Goal: Task Accomplishment & Management: Complete application form

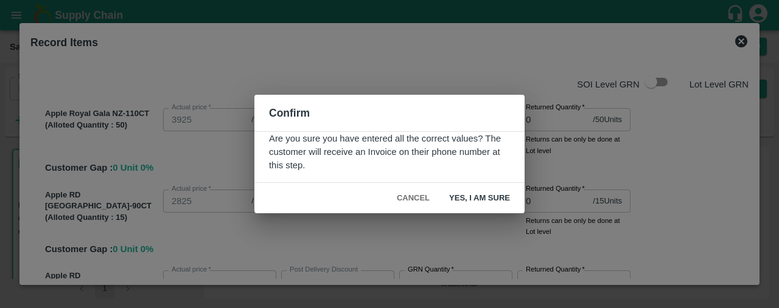
scroll to position [1746, 0]
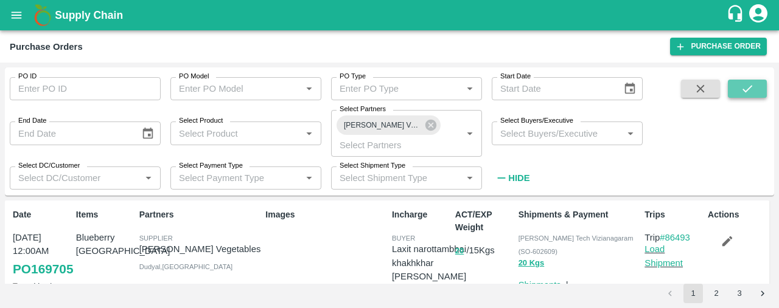
click at [762, 81] on button "submit" at bounding box center [747, 89] width 39 height 18
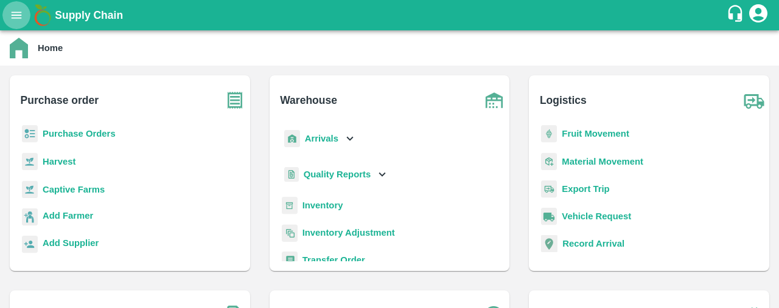
click at [16, 10] on icon "open drawer" at bounding box center [16, 15] width 13 height 13
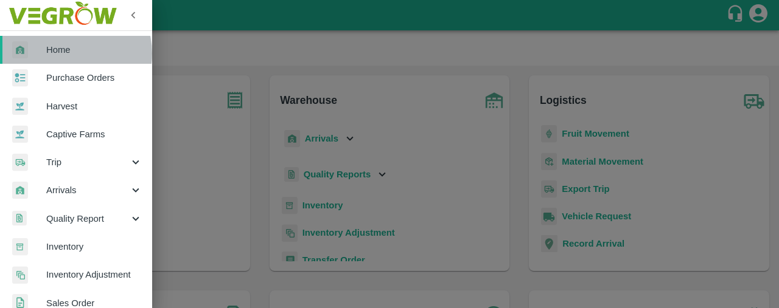
click at [69, 54] on span "Home" at bounding box center [94, 49] width 96 height 13
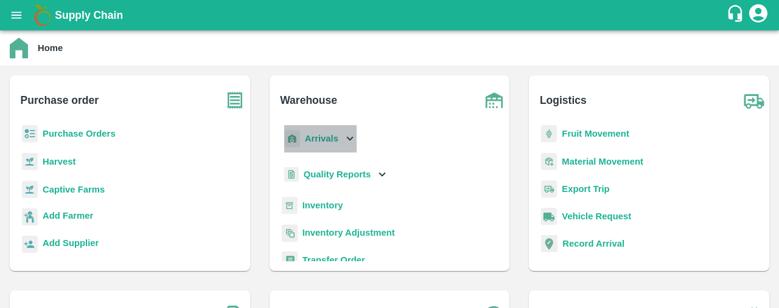
click at [318, 141] on b "Arrivals" at bounding box center [321, 139] width 33 height 10
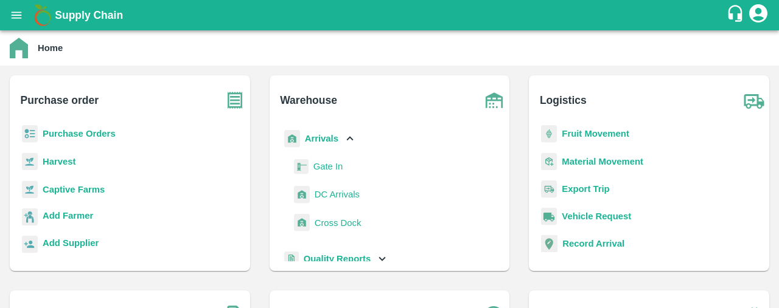
click at [318, 141] on b "Arrivals" at bounding box center [321, 139] width 33 height 10
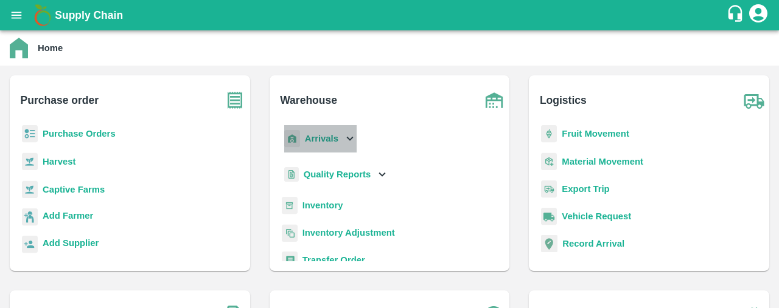
click at [318, 141] on b "Arrivals" at bounding box center [321, 139] width 33 height 10
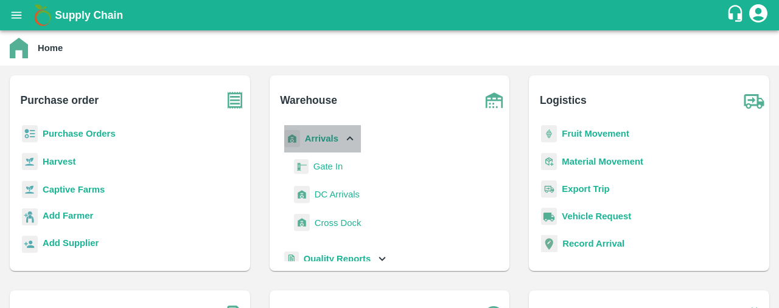
click at [336, 140] on b "Arrivals" at bounding box center [321, 139] width 33 height 10
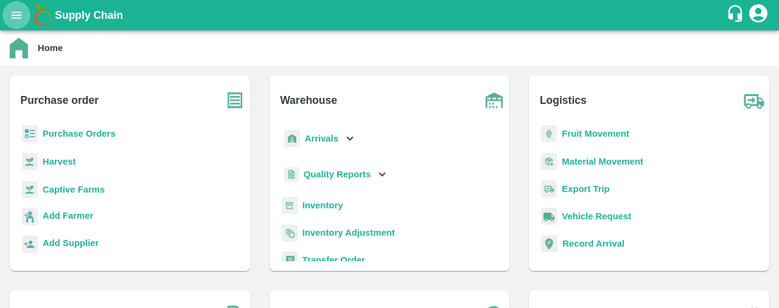
click at [11, 17] on icon "open drawer" at bounding box center [16, 15] width 13 height 13
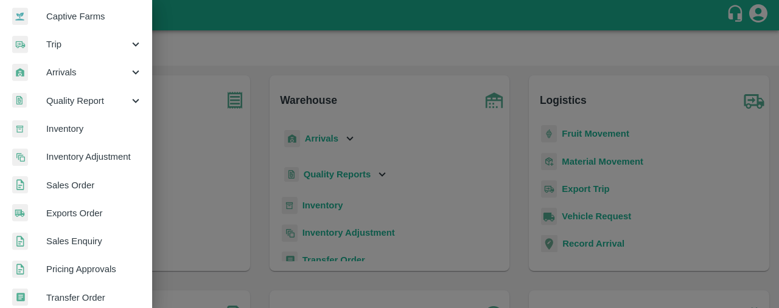
scroll to position [122, 0]
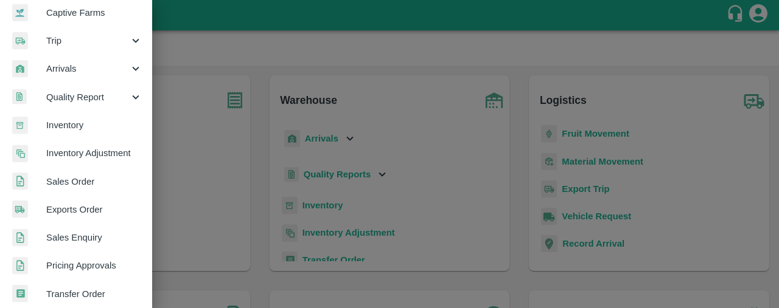
click at [113, 184] on span "Sales Order" at bounding box center [94, 181] width 96 height 13
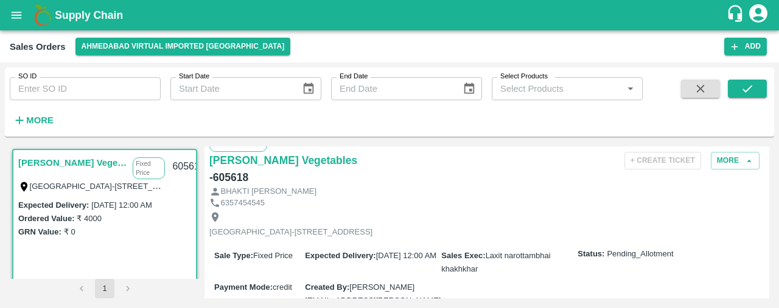
scroll to position [2, 0]
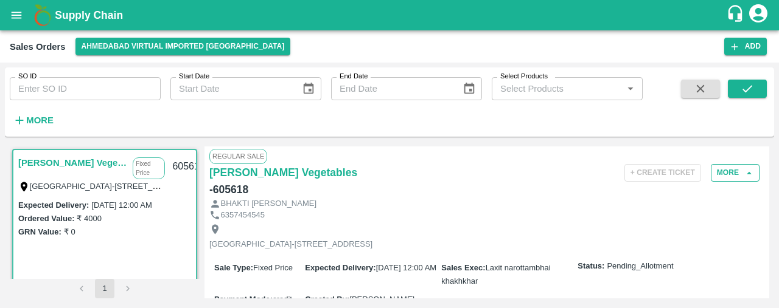
click at [744, 174] on icon "button" at bounding box center [749, 173] width 11 height 11
click at [739, 172] on button "More" at bounding box center [735, 173] width 49 height 18
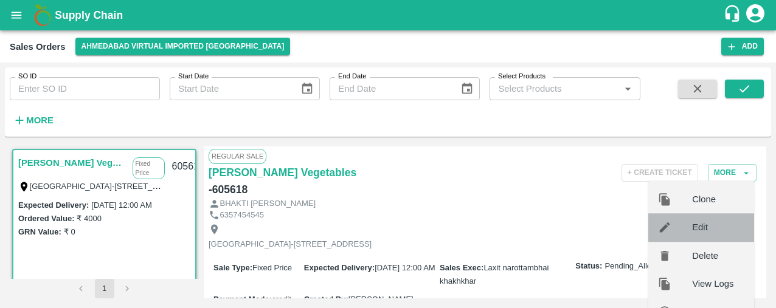
click at [714, 227] on span "Edit" at bounding box center [718, 227] width 52 height 13
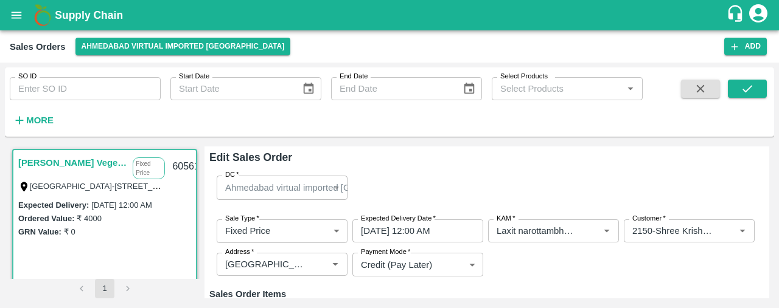
type input "Demand"
type input "High Transit Moisture Loss"
click at [765, 204] on div "Edit Sales Order DC   * Ahmedabad virtual imported DC 110 DC Sale Type   * Fixe…" at bounding box center [486, 223] width 565 height 152
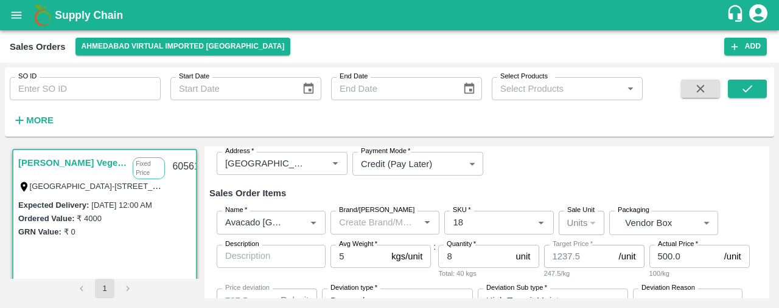
scroll to position [106, 0]
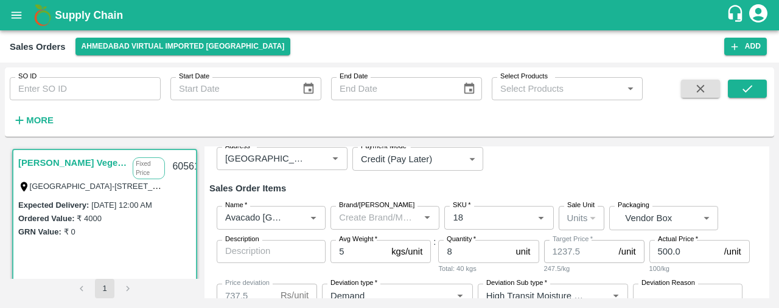
click at [680, 254] on input "500.0" at bounding box center [684, 251] width 70 height 23
type input "1"
type input "1236.5"
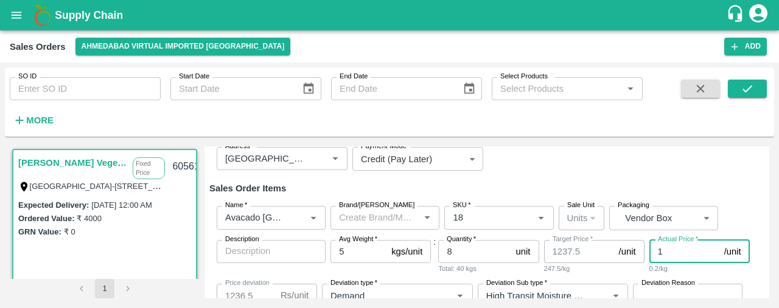
type input "12"
type input "1225.5"
type input "125"
type input "1112.5"
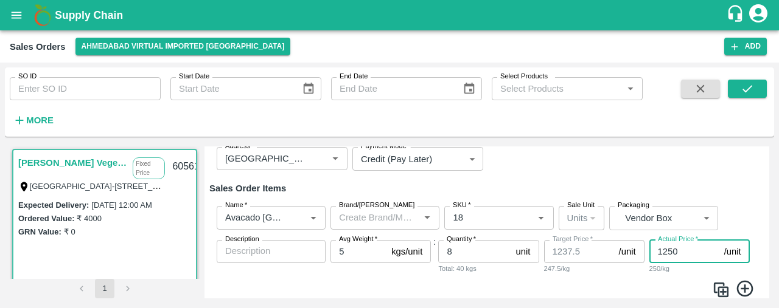
type input "1250"
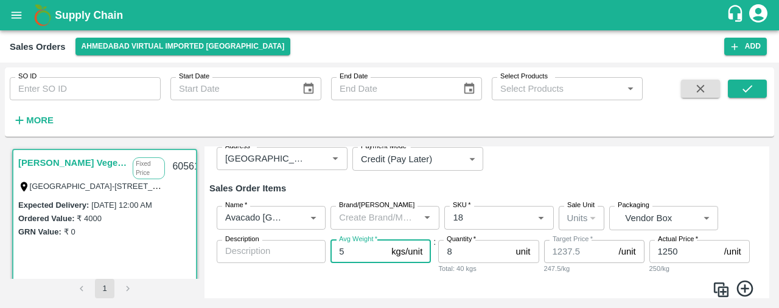
click at [360, 253] on input "5" at bounding box center [358, 251] width 56 height 23
type input "4"
type input "990"
type input "4"
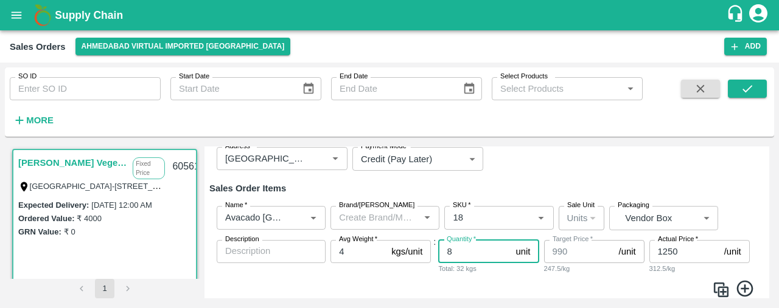
click at [461, 250] on input "8" at bounding box center [474, 251] width 72 height 23
click at [680, 248] on input "1250" at bounding box center [684, 251] width 70 height 23
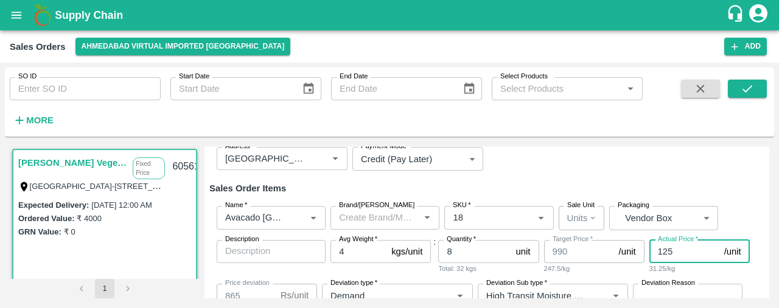
type input "12"
type input "978"
type input "120"
type input "870"
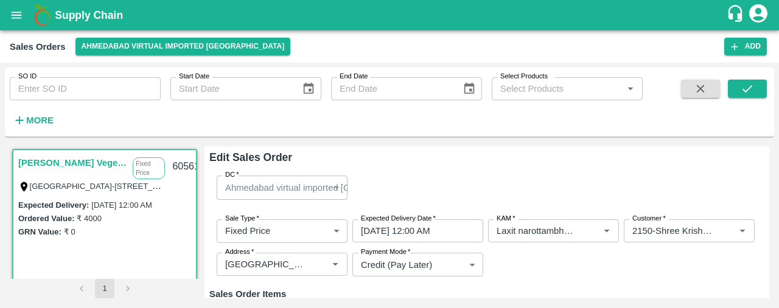
scroll to position [145, 0]
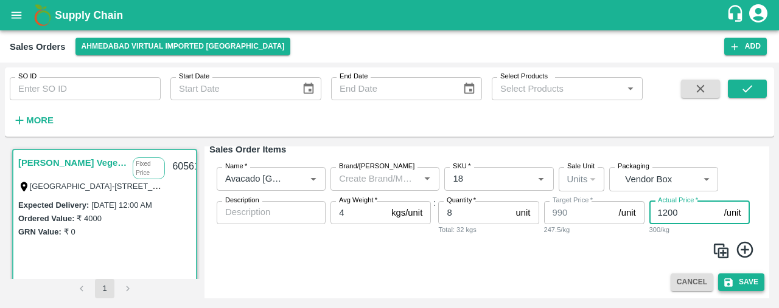
type input "1200"
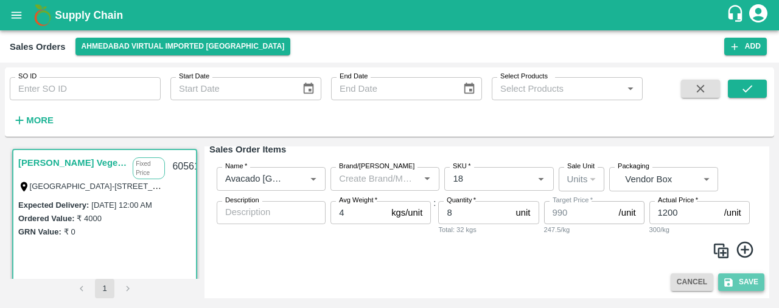
click at [744, 279] on button "Save" at bounding box center [741, 283] width 46 height 18
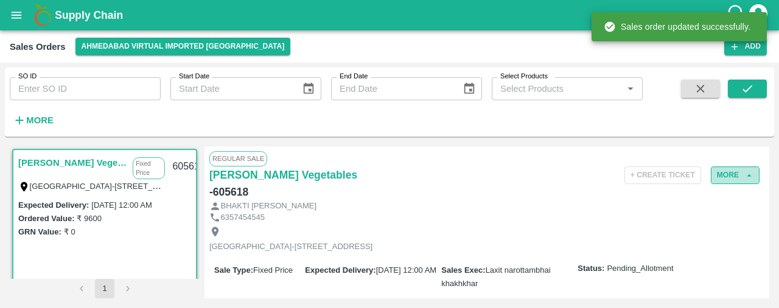
click at [745, 180] on icon "button" at bounding box center [749, 175] width 11 height 11
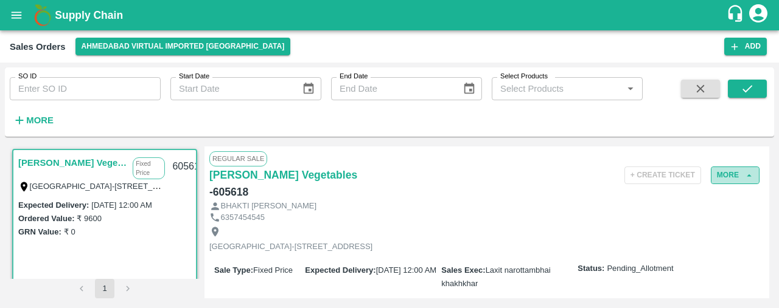
click at [745, 180] on icon "button" at bounding box center [749, 175] width 11 height 11
click at [744, 179] on icon "button" at bounding box center [749, 175] width 11 height 11
click at [142, 51] on button "Ahmedabad virtual imported [GEOGRAPHIC_DATA]" at bounding box center [182, 47] width 215 height 18
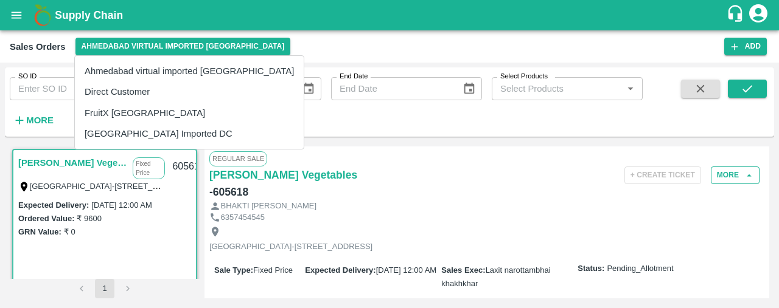
click at [151, 129] on li "[GEOGRAPHIC_DATA] Imported DC" at bounding box center [189, 134] width 229 height 21
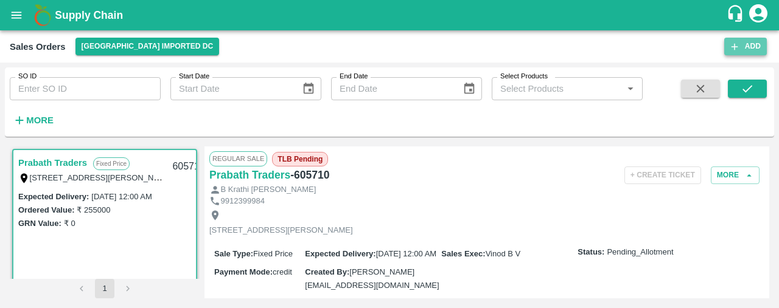
click at [750, 42] on button "Add" at bounding box center [745, 47] width 43 height 18
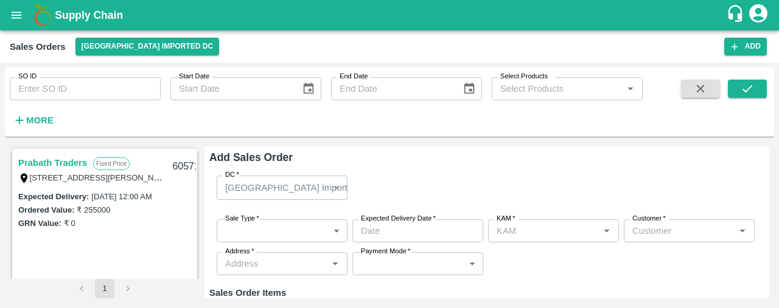
type input "Laxit narottambhai khakhkhar"
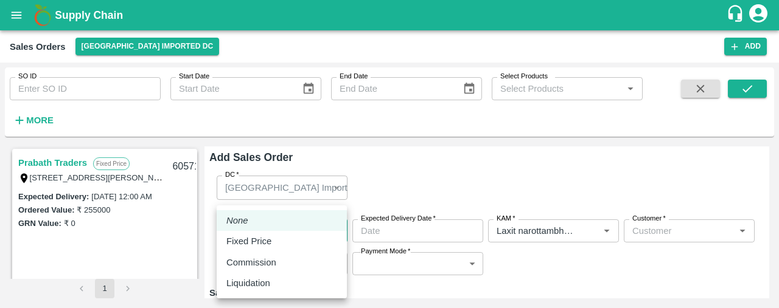
click at [285, 235] on body "Supply Chain Sales Orders Mumbai Imported DC Add SO ID SO ID Start Date Start D…" at bounding box center [389, 154] width 779 height 308
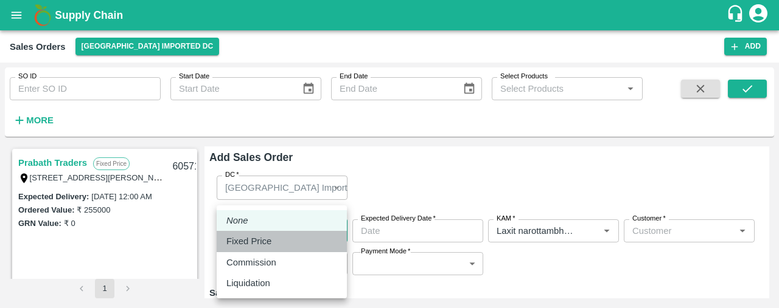
click at [285, 235] on div "Fixed Price" at bounding box center [281, 241] width 111 height 13
type input "1"
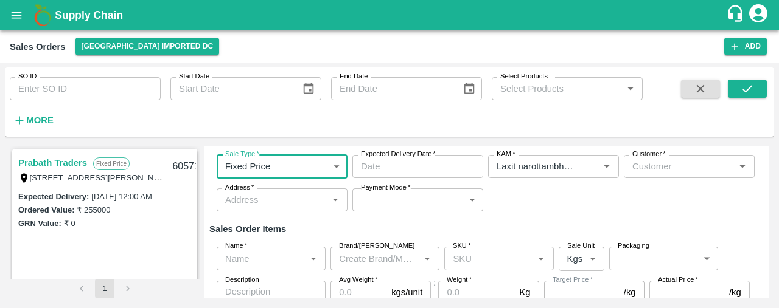
scroll to position [65, 0]
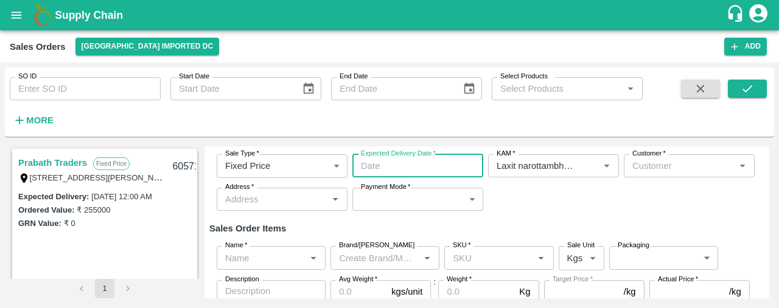
type input "DD/MM/YYYY hh:mm aa"
click at [450, 165] on input "DD/MM/YYYY hh:mm aa" at bounding box center [413, 166] width 122 height 23
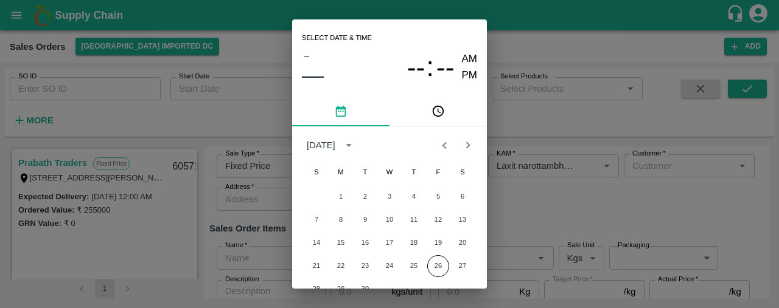
click at [450, 165] on div "S M T W T F S" at bounding box center [389, 173] width 195 height 24
click at [436, 266] on button "26" at bounding box center [438, 267] width 22 height 22
type input "26/09/2025 12:00 AM"
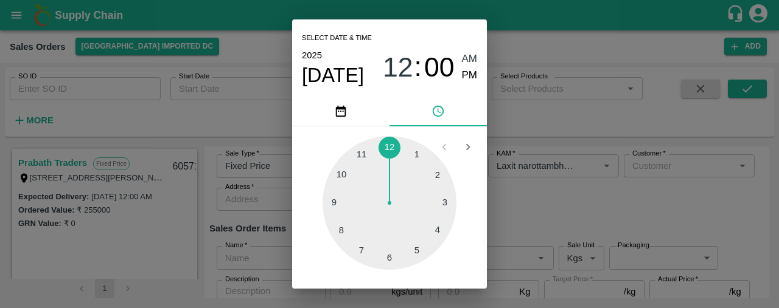
click at [391, 149] on div at bounding box center [389, 203] width 134 height 134
click at [517, 192] on div "Select date & time 2025 Sep 26 12 : 00 AM PM 05 10 15 20 25 30 35 40 45 50 55 0…" at bounding box center [389, 154] width 779 height 308
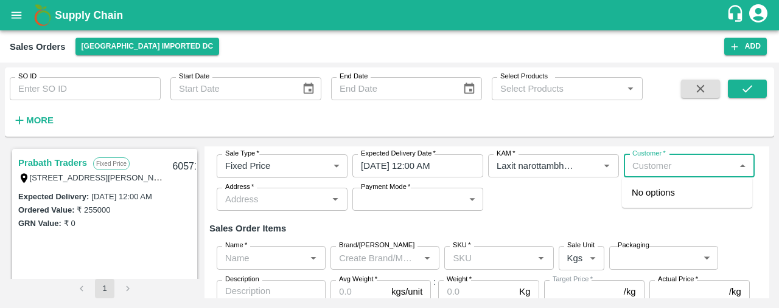
click at [650, 169] on input "Customer   *" at bounding box center [678, 166] width 103 height 16
type input "s"
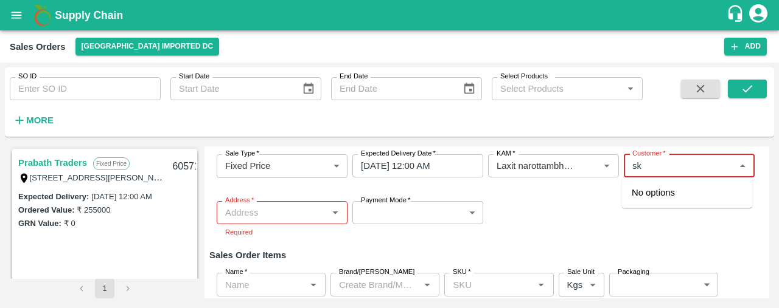
type input "s"
type input "azim babulal"
type input "A"
click at [660, 193] on p "S K Impex" at bounding box center [652, 192] width 41 height 13
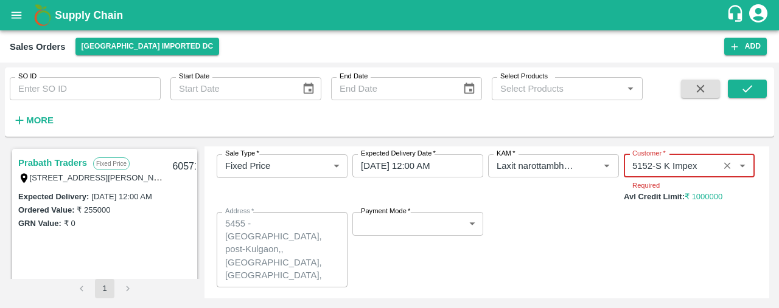
type input "5152-S K Impex"
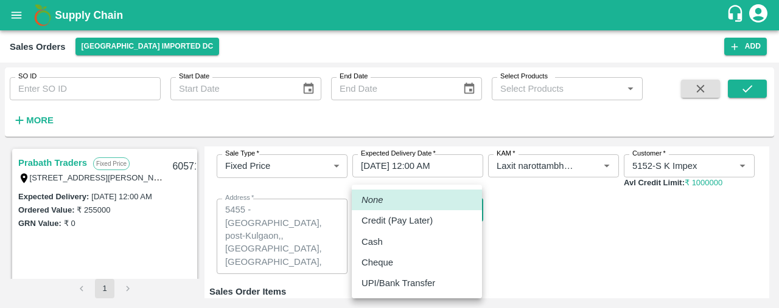
click at [405, 221] on body "Supply Chain Sales Orders Mumbai Imported DC Add SO ID SO ID Start Date Start D…" at bounding box center [389, 154] width 779 height 308
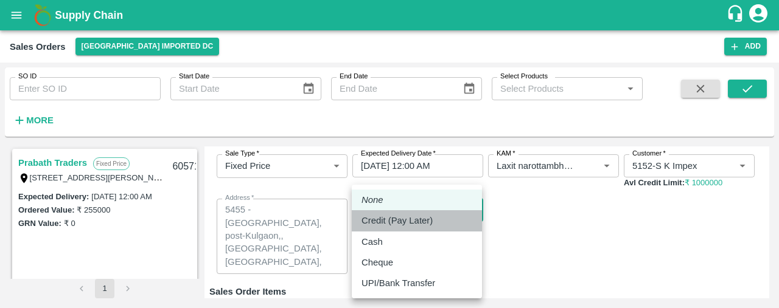
click at [406, 218] on p "Credit (Pay Later)" at bounding box center [396, 220] width 71 height 13
type input "credit"
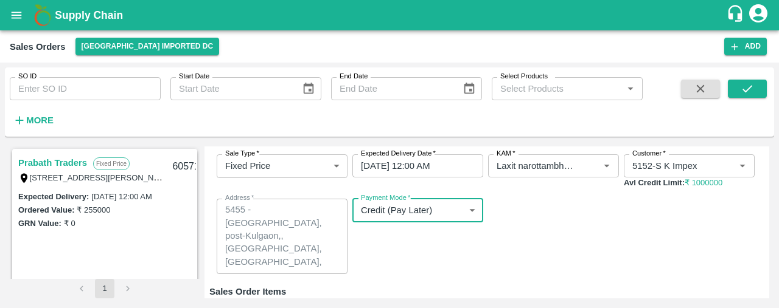
click at [442, 256] on div "Payment Mode   * Credit (Pay Later) credit Payment Mode" at bounding box center [417, 236] width 131 height 75
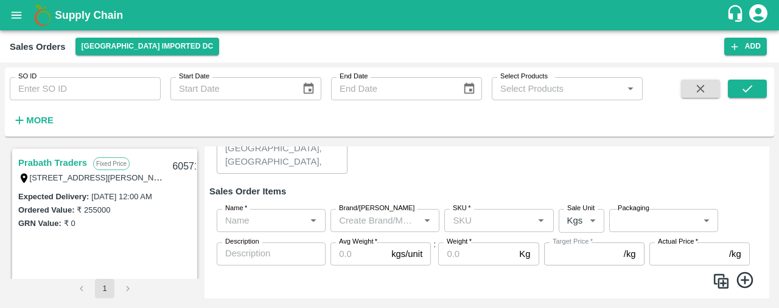
scroll to position [167, 0]
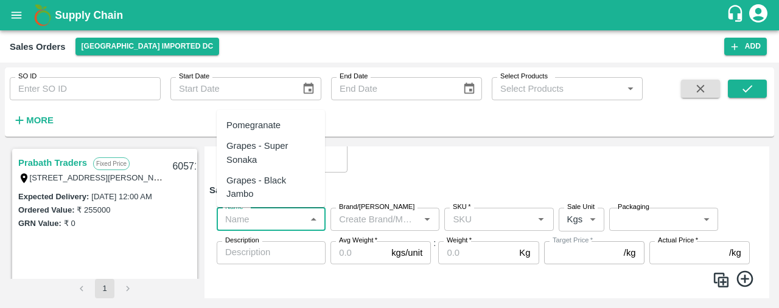
click at [278, 222] on input "Name   *" at bounding box center [261, 220] width 82 height 16
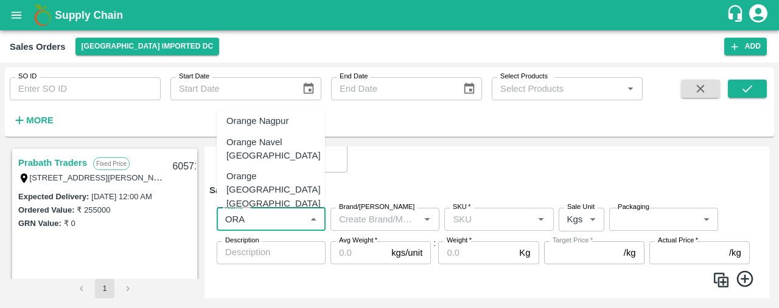
scroll to position [46, 0]
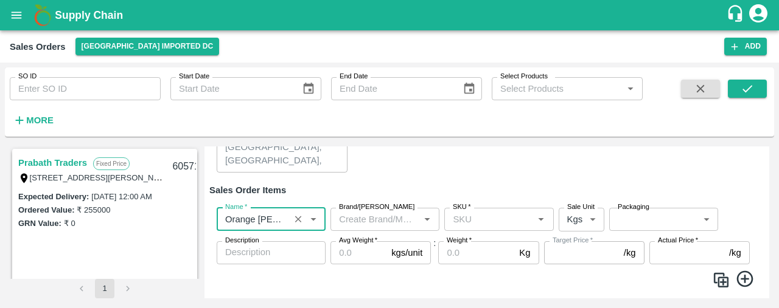
type input "Orange Valencia SA"
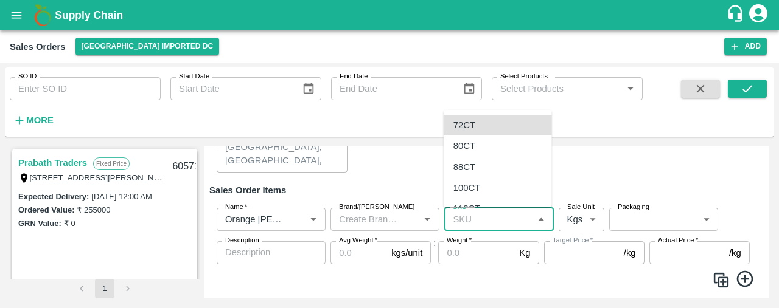
type input "72CT"
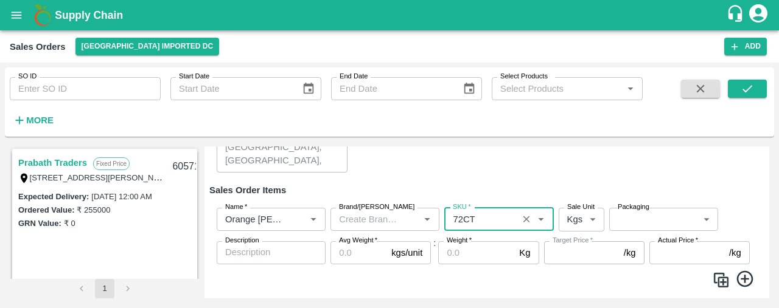
type input "NA"
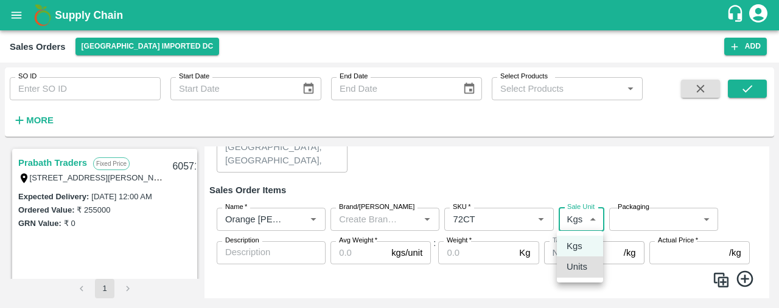
type input "2"
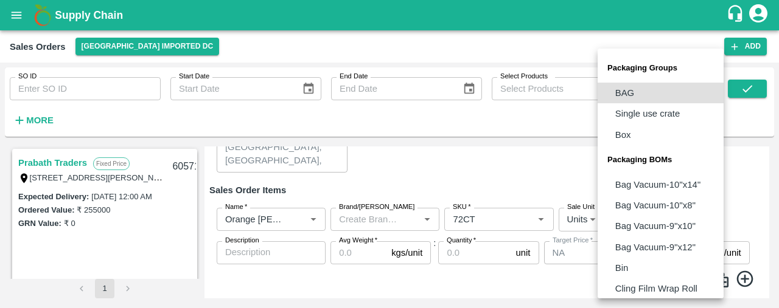
scroll to position [152, 0]
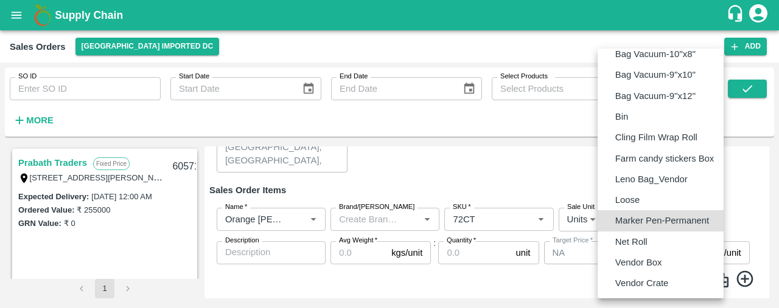
click at [521, 179] on div at bounding box center [389, 154] width 779 height 308
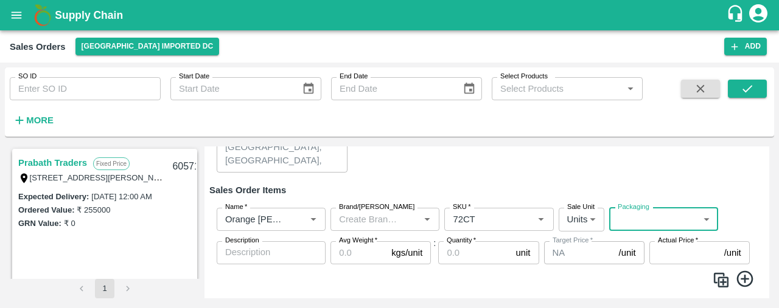
click at [666, 217] on body "Supply Chain Sales Orders Mumbai Imported DC Add SO ID SO ID Start Date Start D…" at bounding box center [389, 154] width 779 height 308
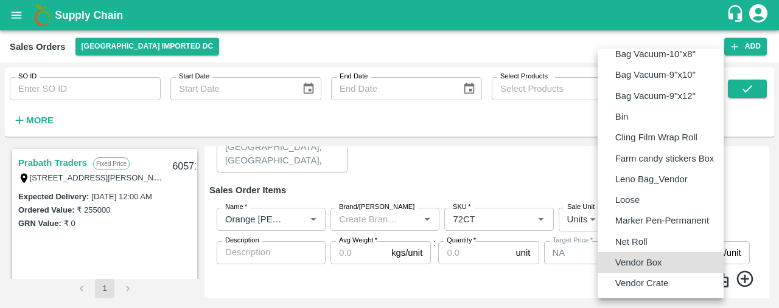
type input "BOM/276"
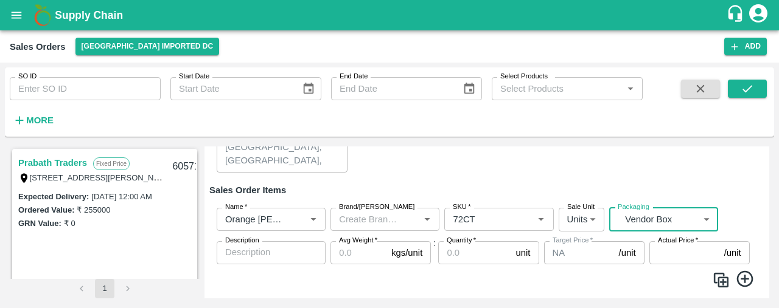
click at [355, 255] on input "Avg Weight   *" at bounding box center [358, 253] width 56 height 23
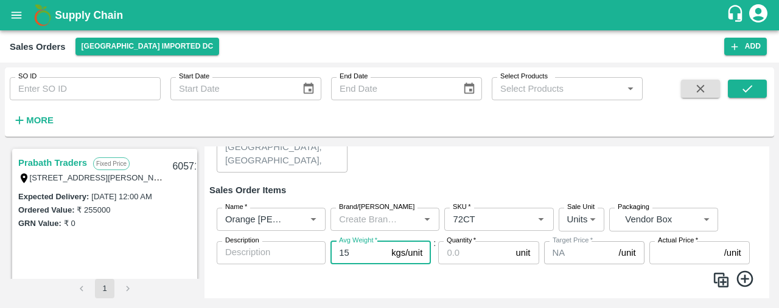
type input "15"
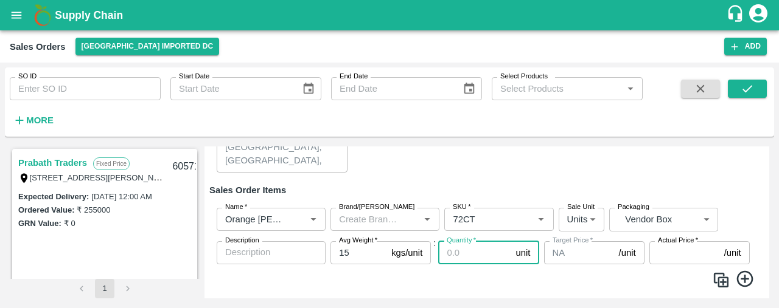
click at [473, 249] on input "Quantity   *" at bounding box center [474, 253] width 72 height 23
type input "444"
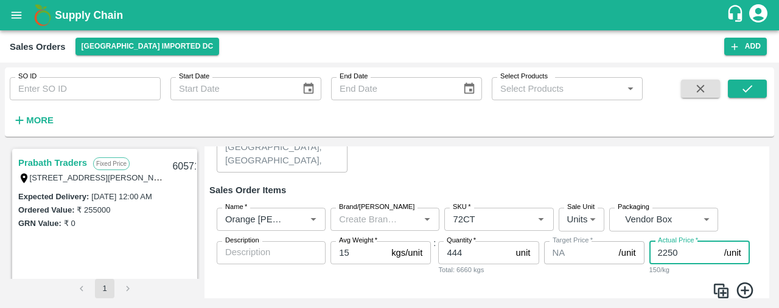
type input "2250"
drag, startPoint x: 765, startPoint y: 231, endPoint x: 778, endPoint y: 283, distance: 53.9
click at [778, 283] on div "SO ID SO ID Start Date Start Date End Date End Date Select Products Select Prod…" at bounding box center [389, 186] width 779 height 246
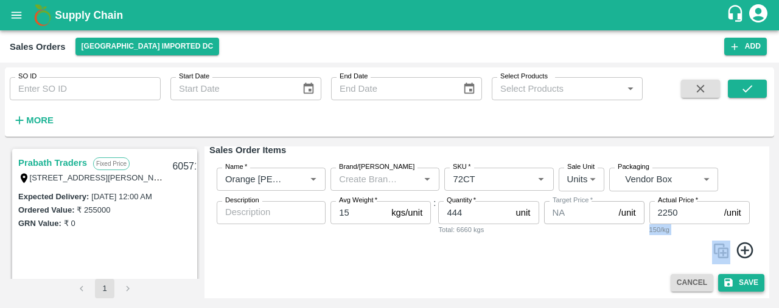
click at [748, 287] on button "Save" at bounding box center [741, 283] width 46 height 18
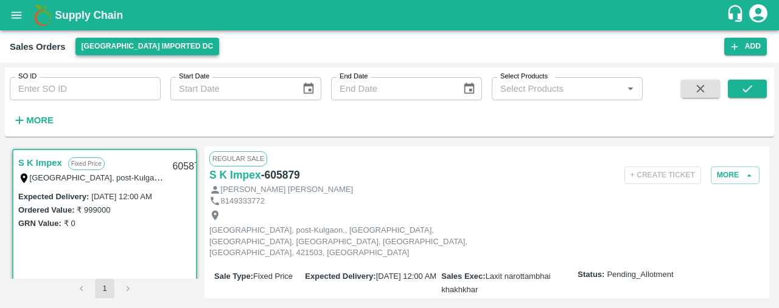
click at [150, 43] on button "[GEOGRAPHIC_DATA] Imported DC" at bounding box center [147, 47] width 144 height 18
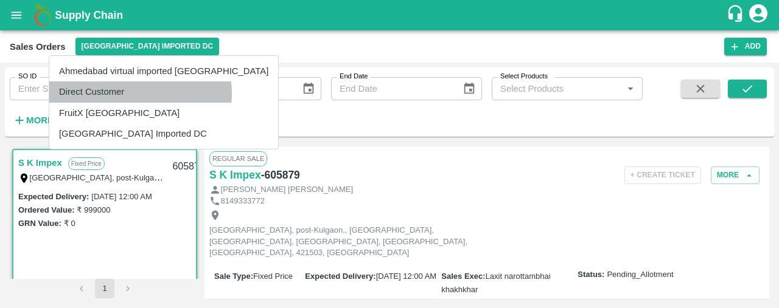
click at [140, 93] on li "Direct Customer" at bounding box center [163, 92] width 229 height 21
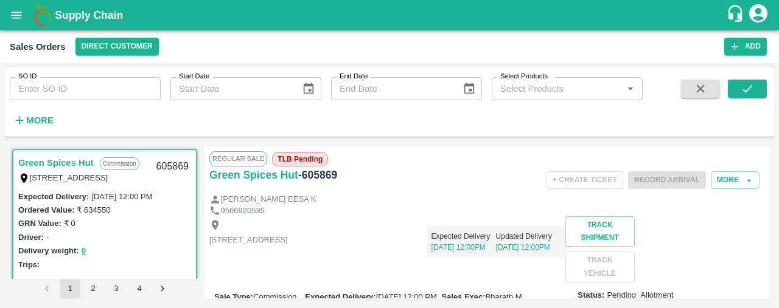
click at [565, 239] on div "Expected Delivery 30 Sep, 12:00PM Updated Delivery 30 Sep, 12:00PM" at bounding box center [426, 237] width 277 height 41
click at [725, 214] on div "9566920535" at bounding box center [486, 212] width 555 height 12
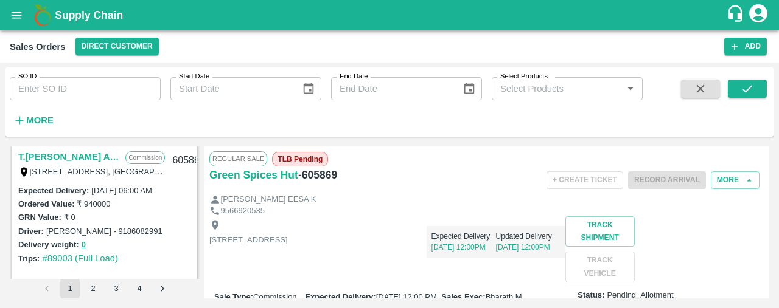
scroll to position [121, 0]
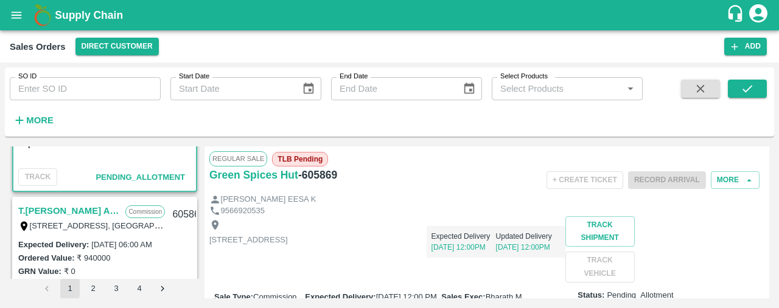
click at [63, 208] on link "T.Kishore Kapoor And Sons" at bounding box center [68, 211] width 101 height 16
